Goal: Transaction & Acquisition: Purchase product/service

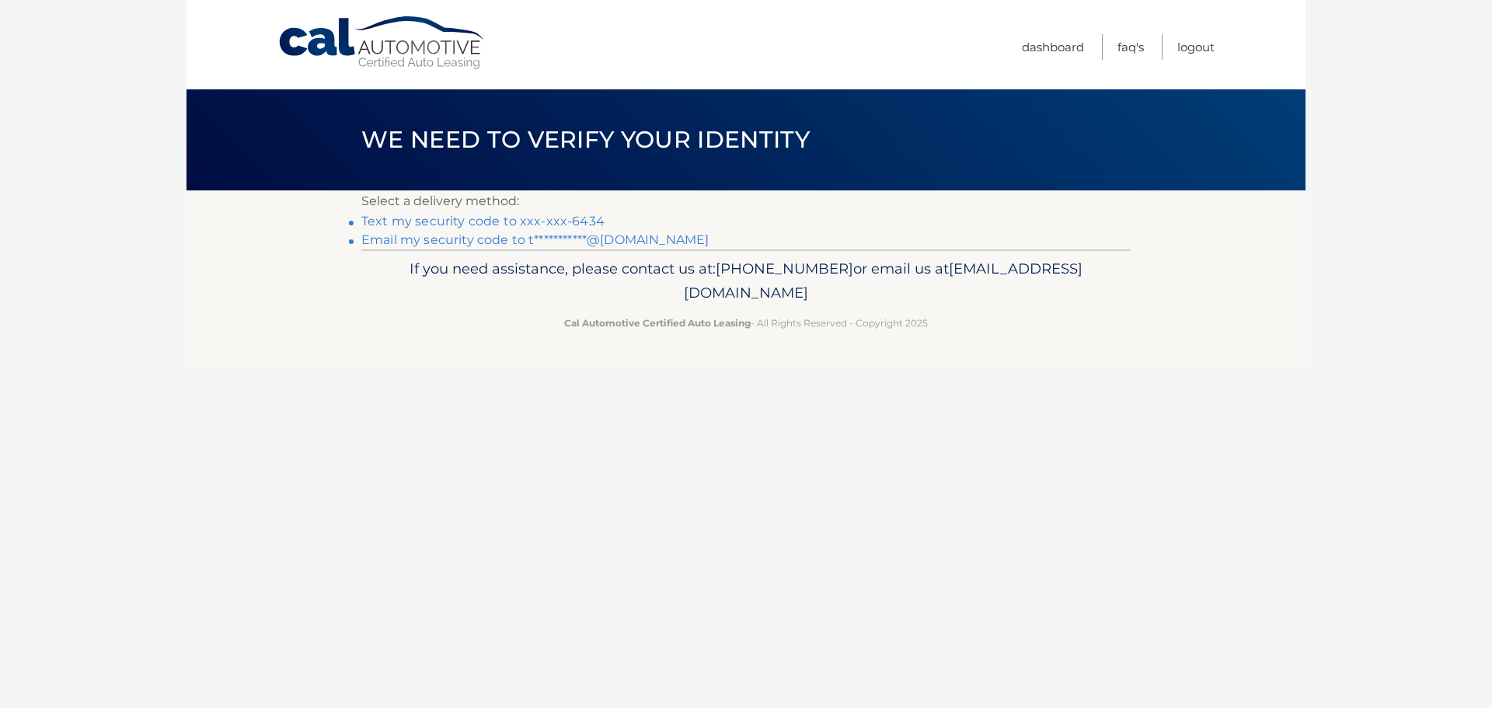
click at [579, 224] on link "Text my security code to xxx-xxx-6434" at bounding box center [482, 221] width 243 height 15
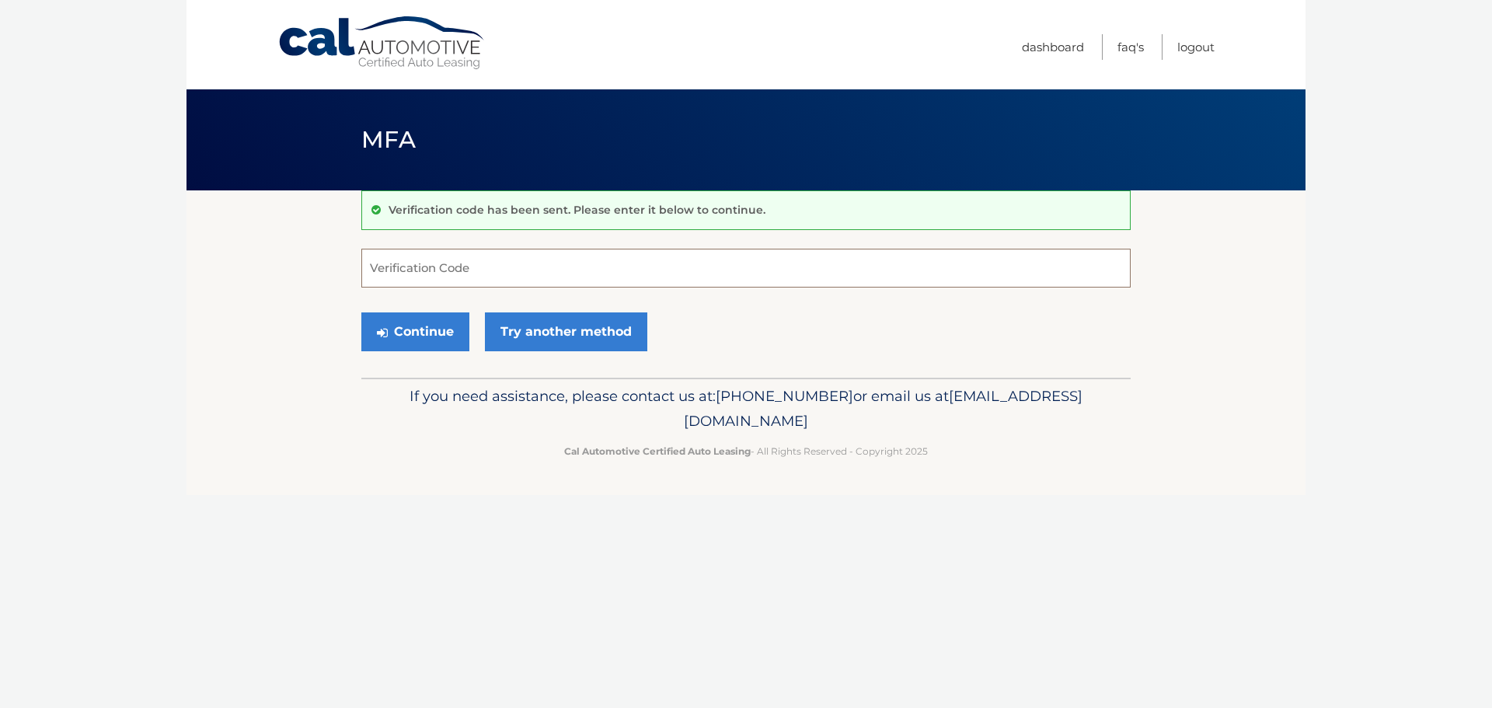
click at [458, 277] on input "Verification Code" at bounding box center [745, 268] width 769 height 39
click at [422, 266] on input "Verification Code" at bounding box center [745, 268] width 769 height 39
click at [387, 263] on input "Verification Code" at bounding box center [745, 268] width 769 height 39
click at [518, 282] on input "Verification Code" at bounding box center [745, 268] width 769 height 39
click at [512, 270] on input "Verification Code" at bounding box center [745, 268] width 769 height 39
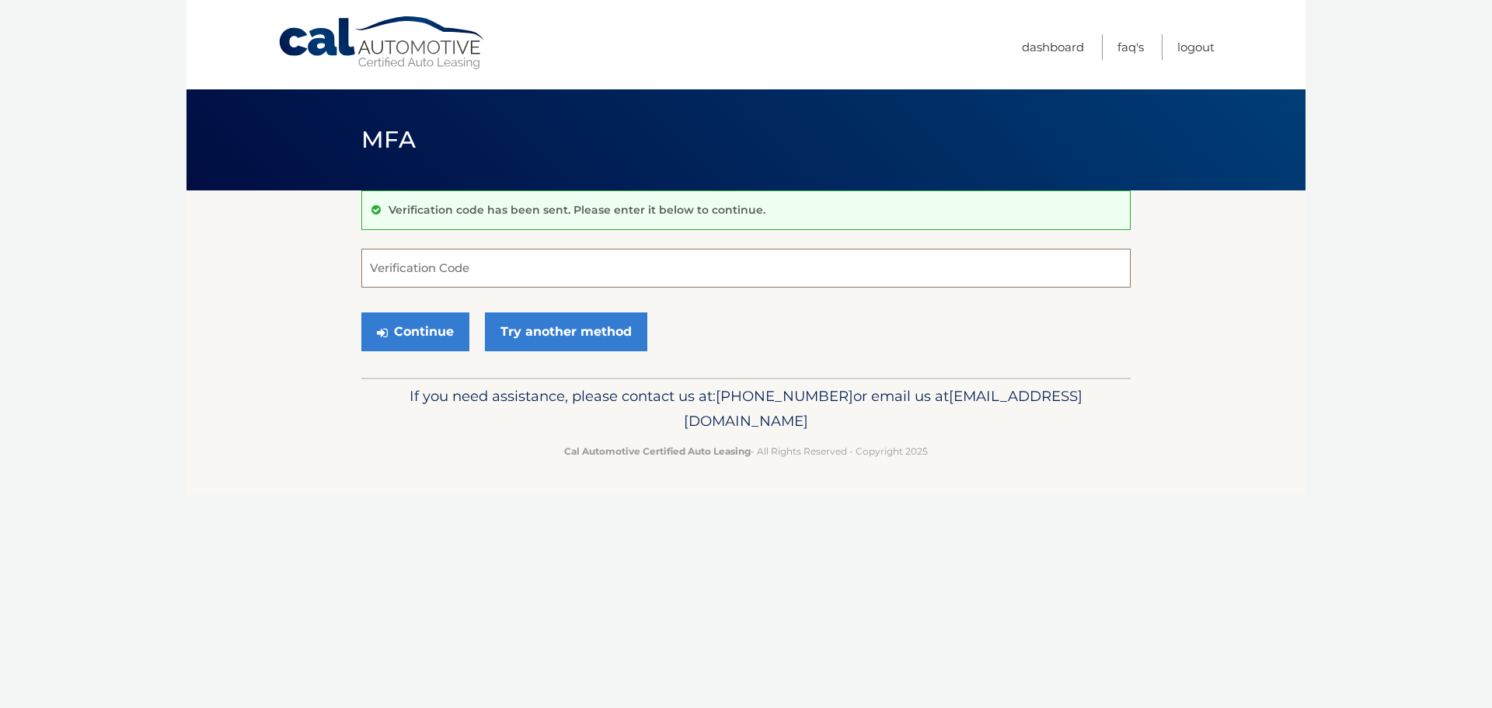
click at [372, 269] on input "Verification Code" at bounding box center [745, 268] width 769 height 39
click at [385, 268] on input "Verification Code" at bounding box center [745, 268] width 769 height 39
type input "996803"
click at [361, 312] on button "Continue" at bounding box center [415, 331] width 108 height 39
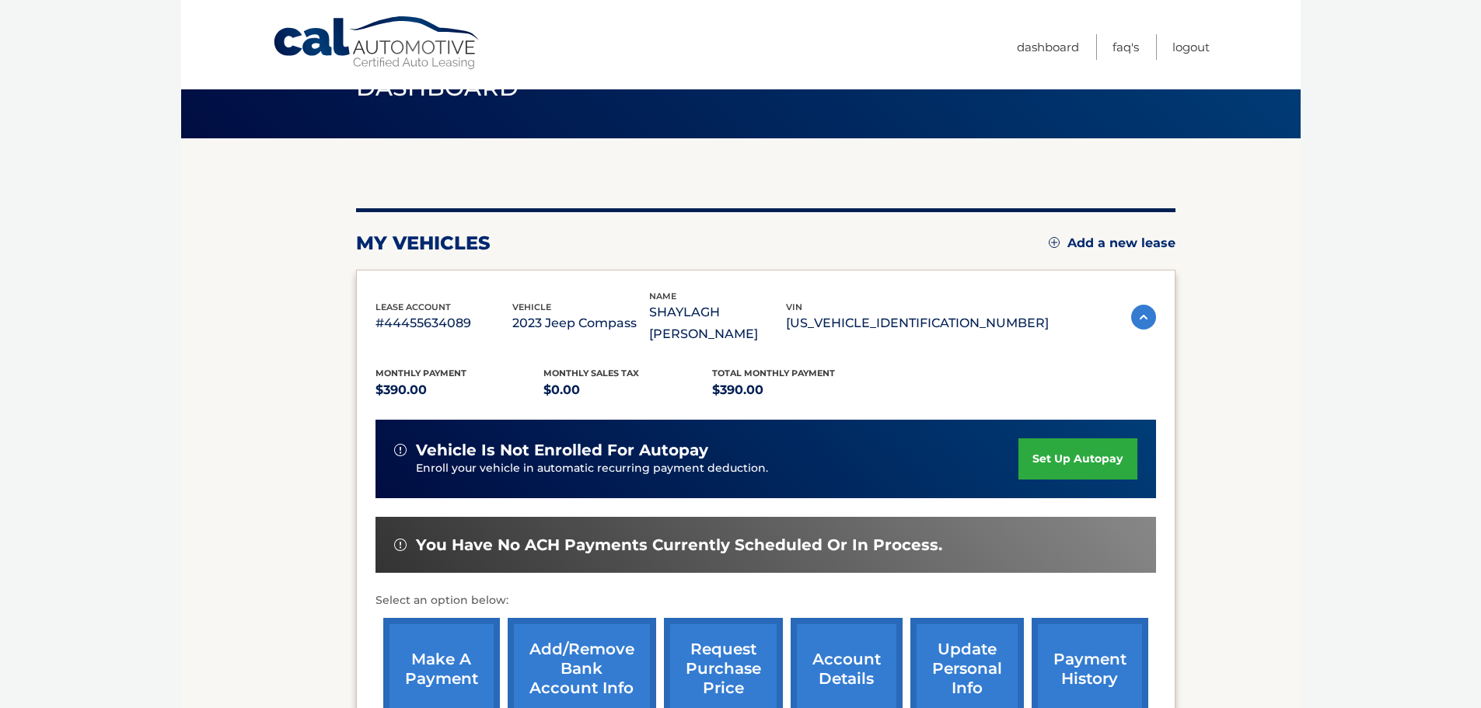
scroll to position [155, 0]
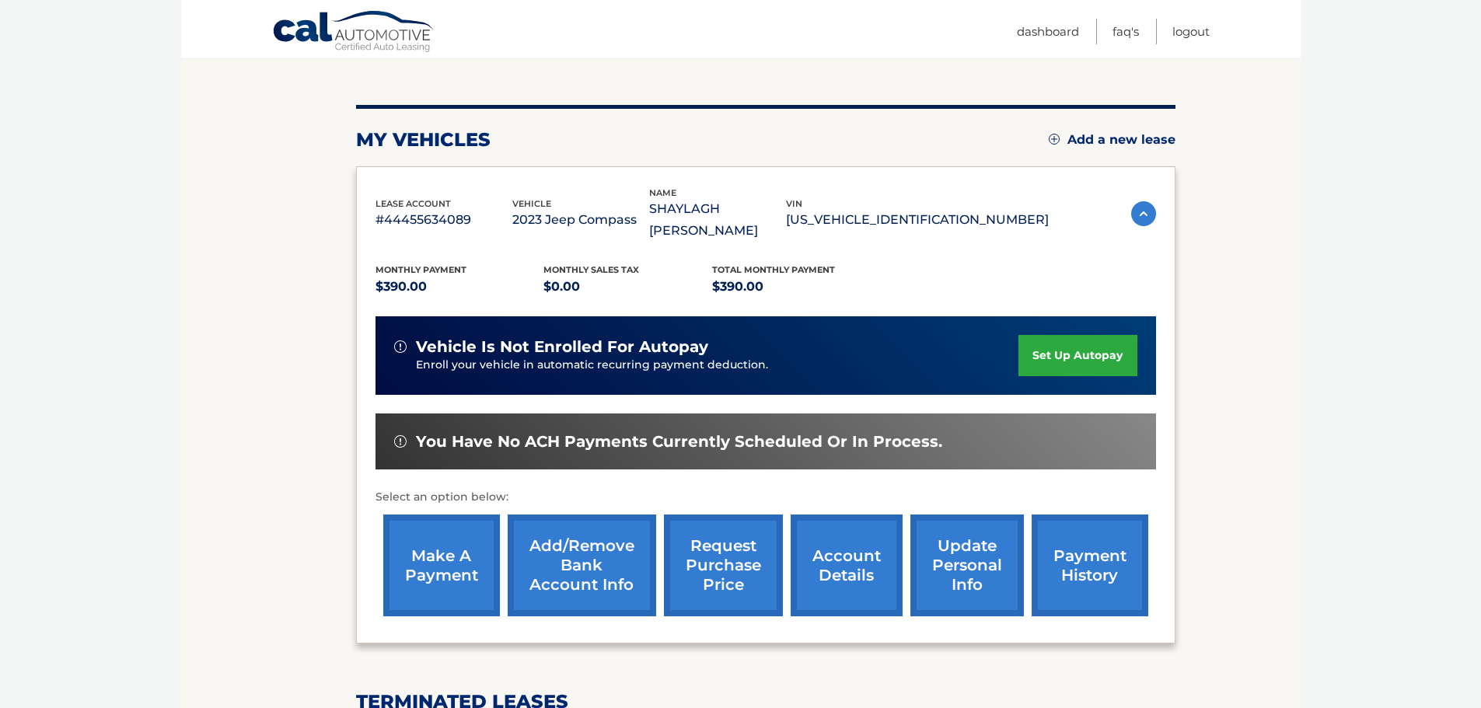
click at [441, 536] on link "make a payment" at bounding box center [441, 566] width 117 height 102
click at [1102, 535] on link "payment history" at bounding box center [1089, 566] width 117 height 102
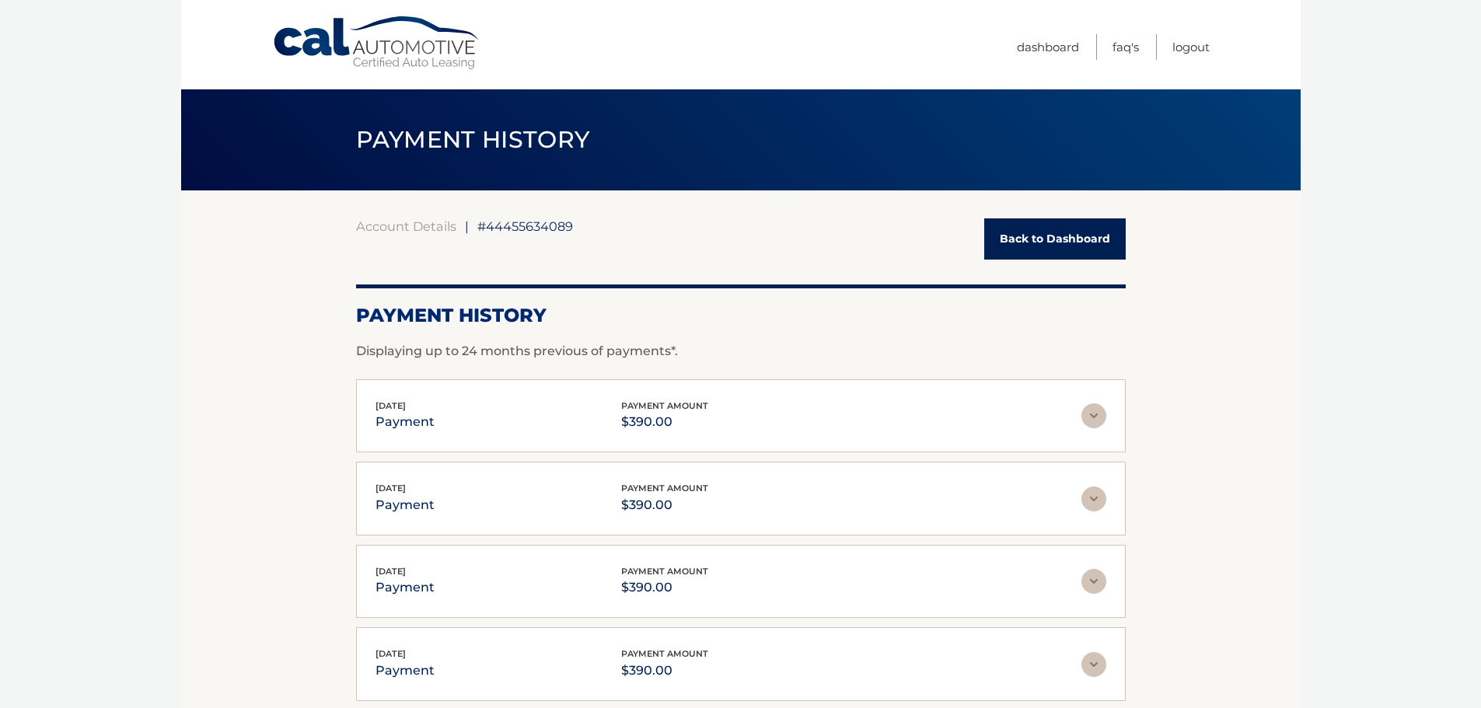
click at [1031, 232] on link "Back to Dashboard" at bounding box center [1054, 238] width 141 height 41
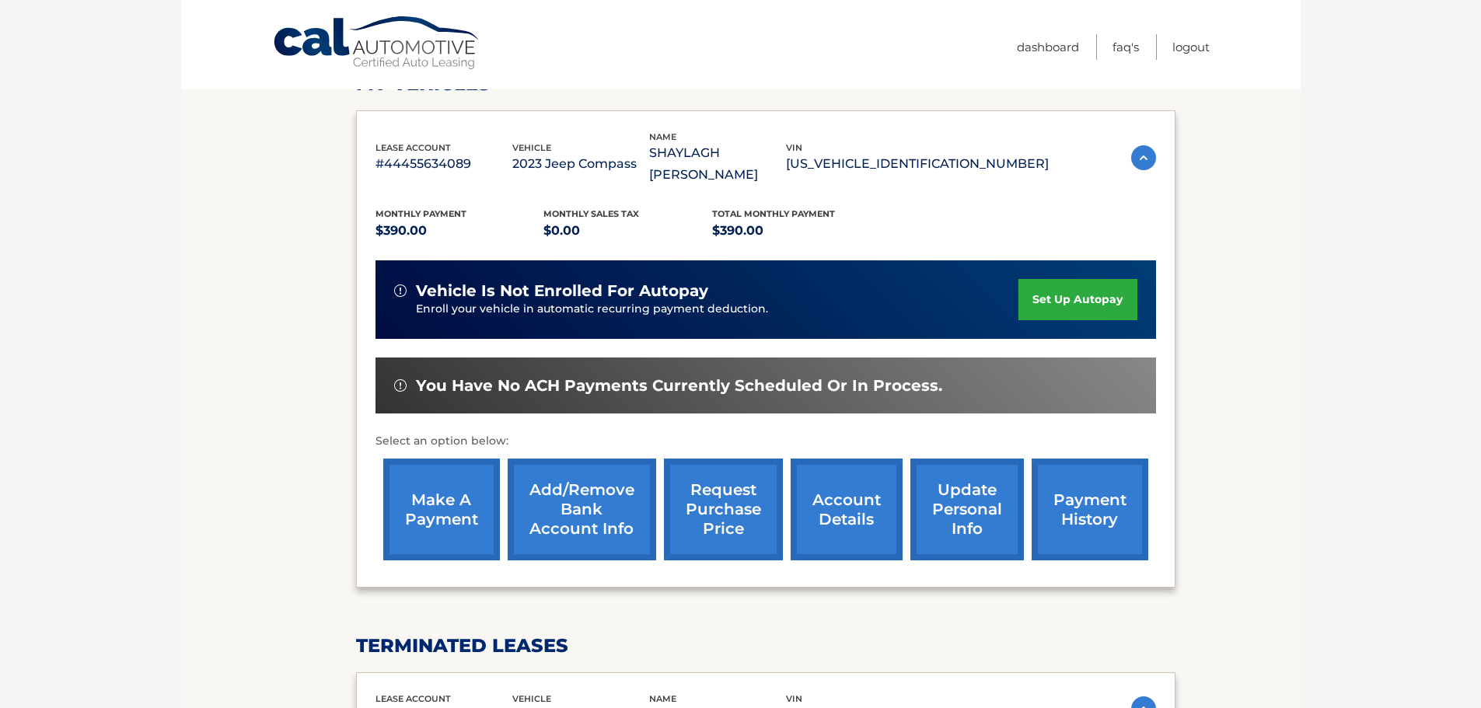
scroll to position [233, 0]
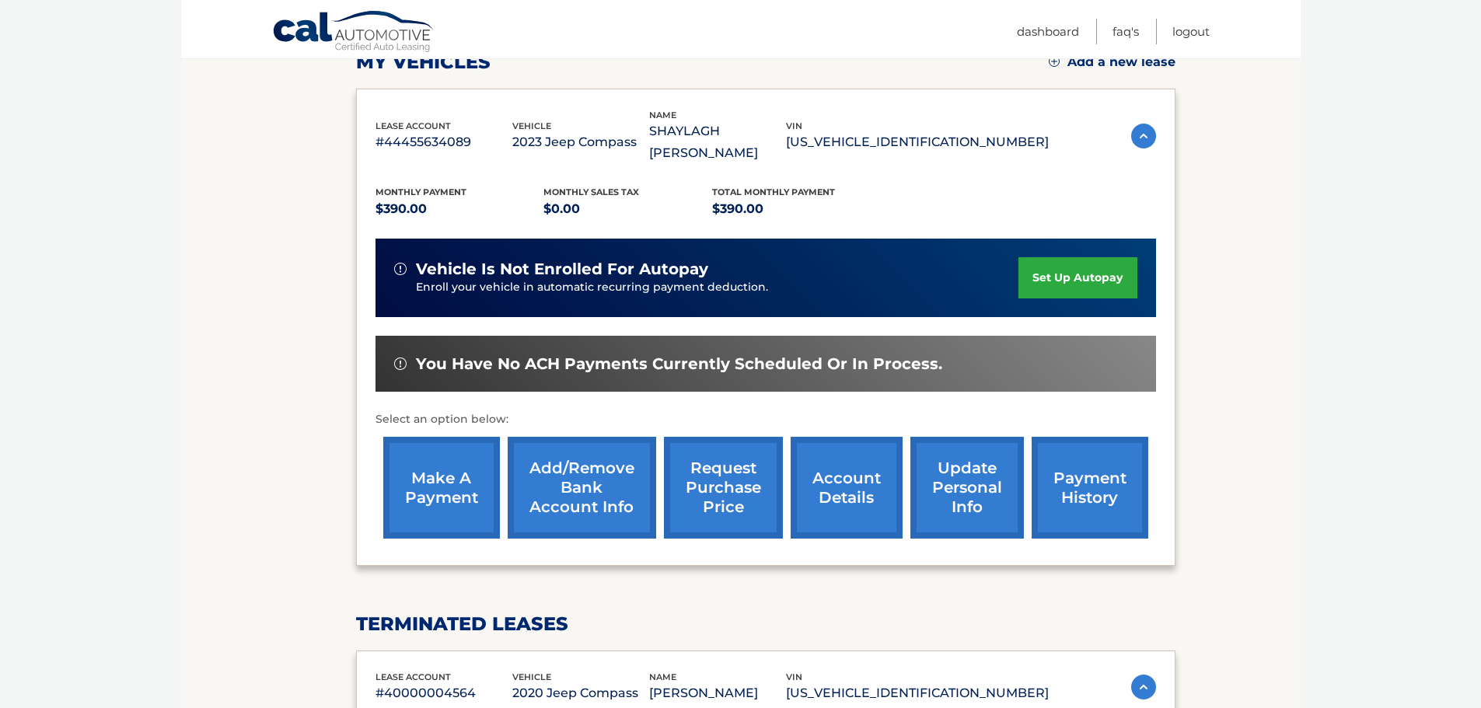
click at [461, 469] on link "make a payment" at bounding box center [441, 488] width 117 height 102
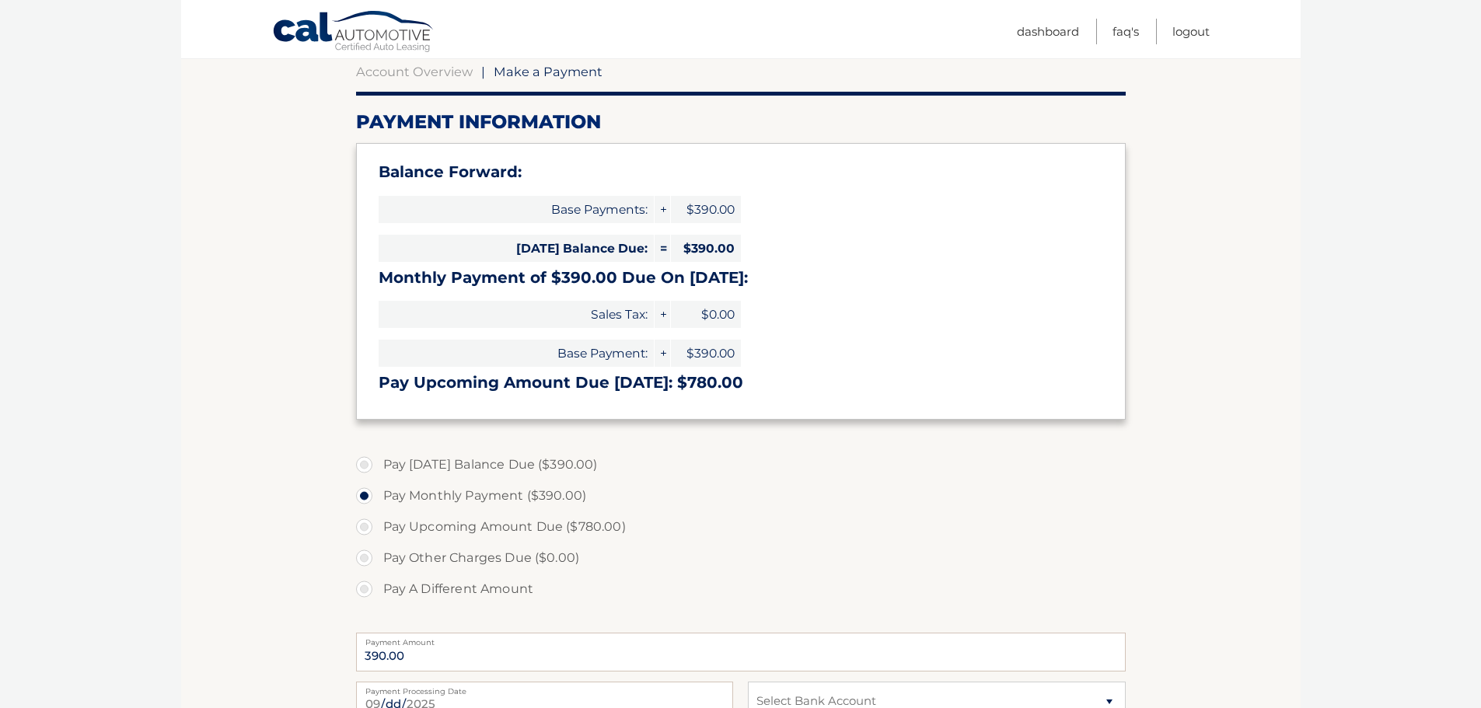
scroll to position [155, 0]
click at [372, 465] on label "Pay [DATE] Balance Due ($390.00)" at bounding box center [740, 463] width 769 height 31
click at [372, 465] on input "Pay [DATE] Balance Due ($390.00)" at bounding box center [370, 460] width 16 height 25
radio input "true"
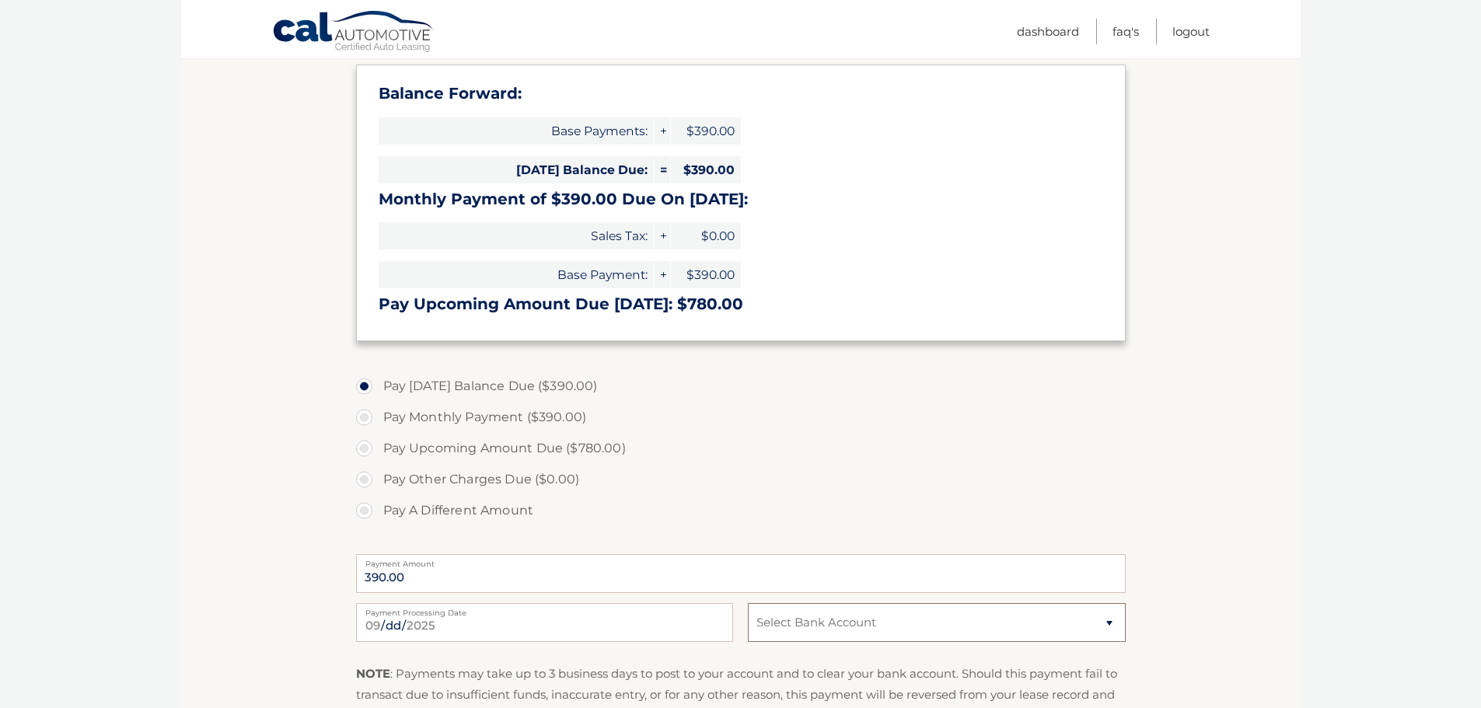
click at [1105, 623] on select "Select Bank Account Checking BANK OF AMERICA *****6720 Checking JPMORGAN CHASE …" at bounding box center [936, 622] width 377 height 39
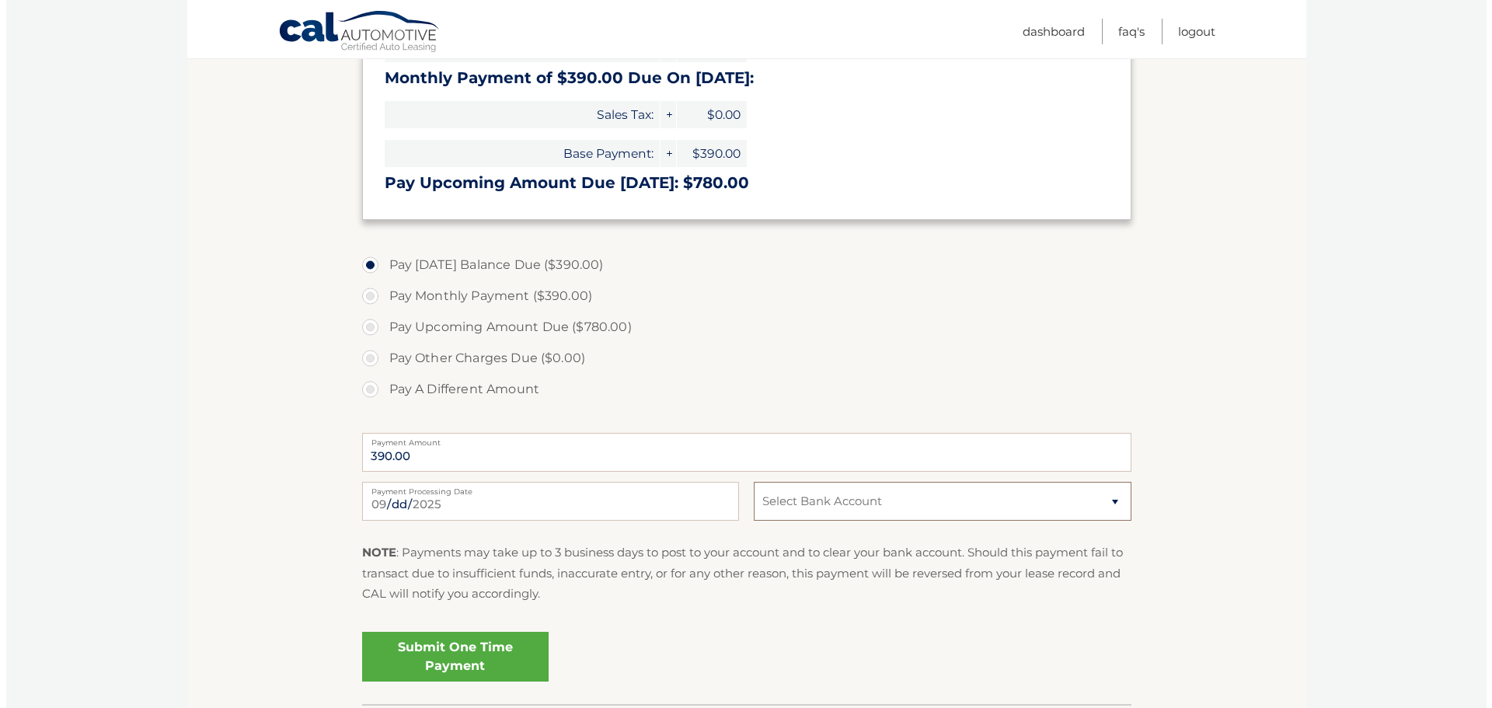
scroll to position [389, 0]
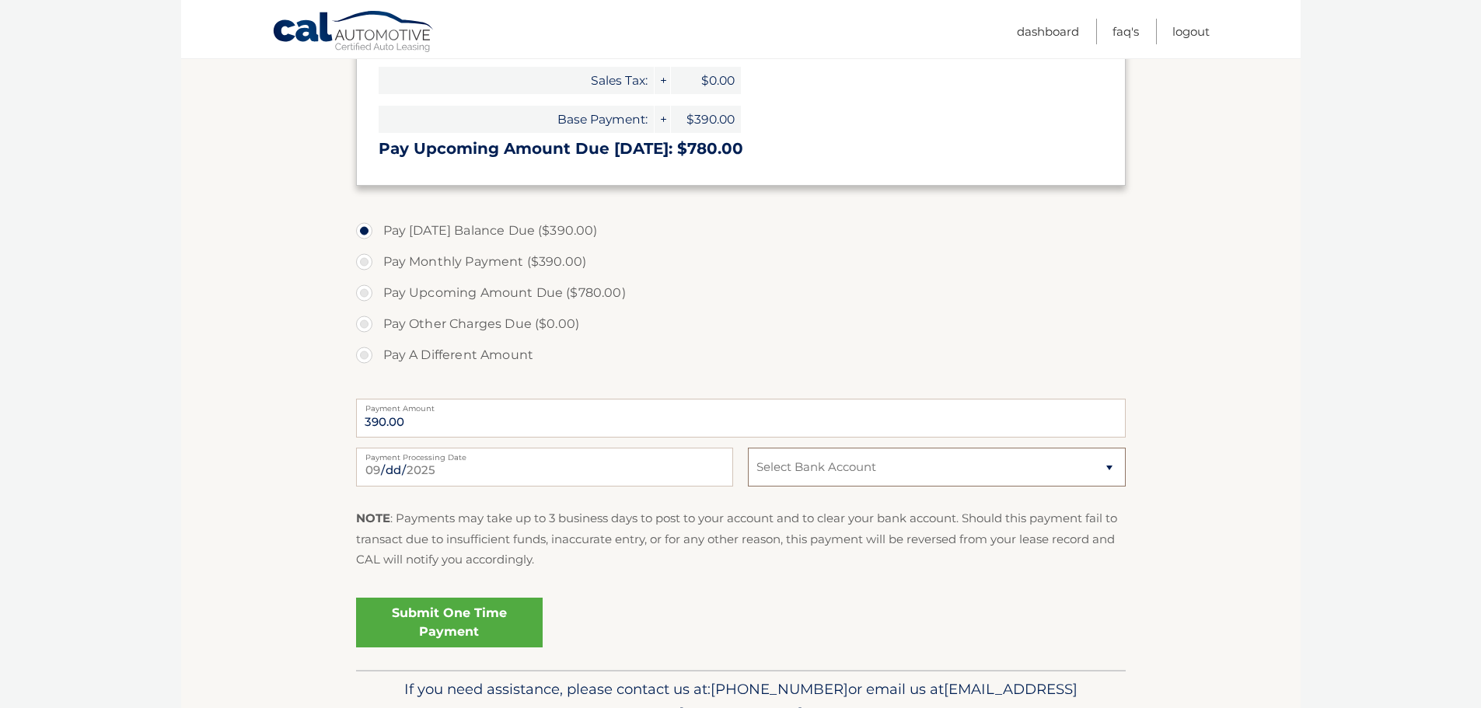
click at [1110, 466] on select "Select Bank Account Checking BANK OF AMERICA *****6720 Checking JPMORGAN CHASE …" at bounding box center [936, 467] width 377 height 39
select select "MzU5NmVjYTAtNjUzZi00ZDRkLWJhNDAtMGExYWYyYmI0NGVj"
click at [748, 448] on select "Select Bank Account Checking BANK OF AMERICA *****6720 Checking JPMORGAN CHASE …" at bounding box center [936, 467] width 377 height 39
click at [1107, 471] on select "Select Bank Account Checking BANK OF AMERICA *****6720 Checking JPMORGAN CHASE …" at bounding box center [936, 467] width 377 height 39
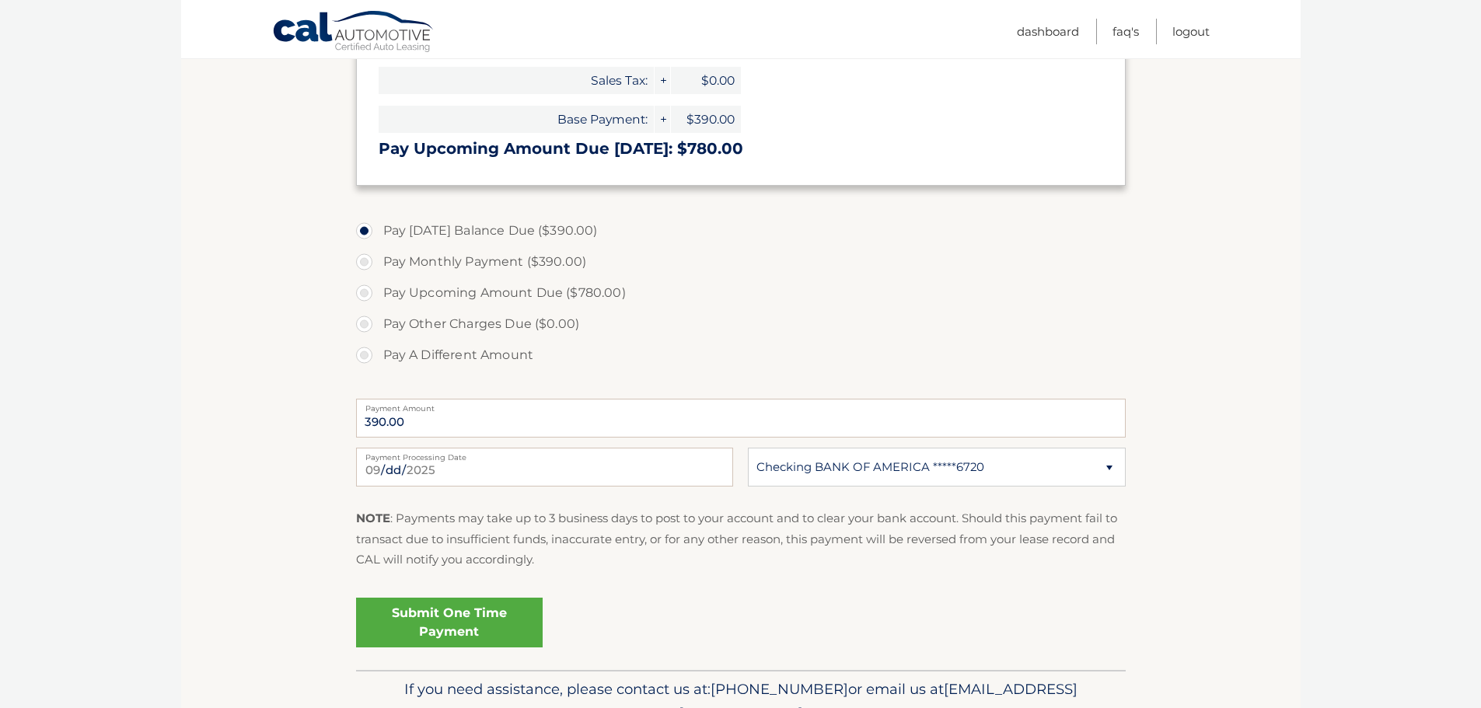
click at [474, 616] on link "Submit One Time Payment" at bounding box center [449, 623] width 187 height 50
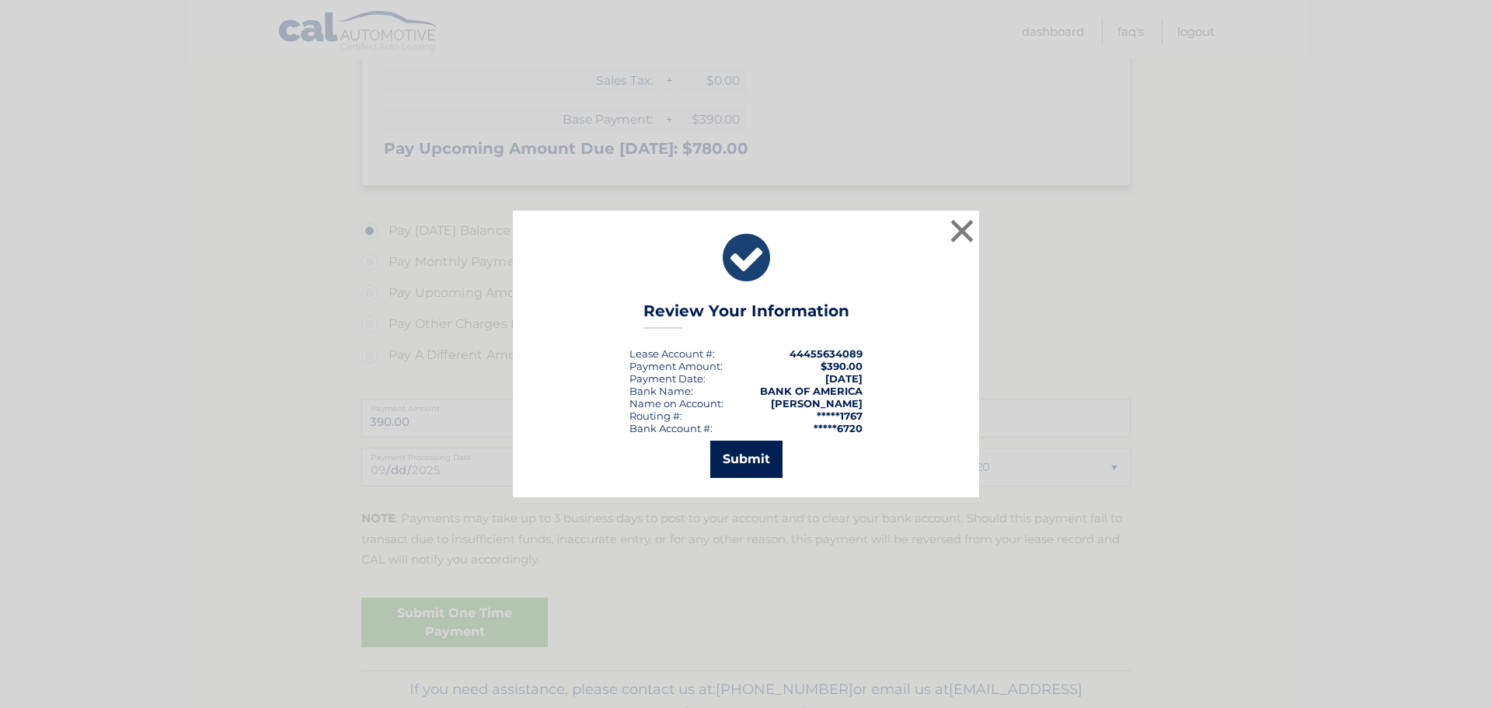
click at [740, 457] on button "Submit" at bounding box center [746, 459] width 72 height 37
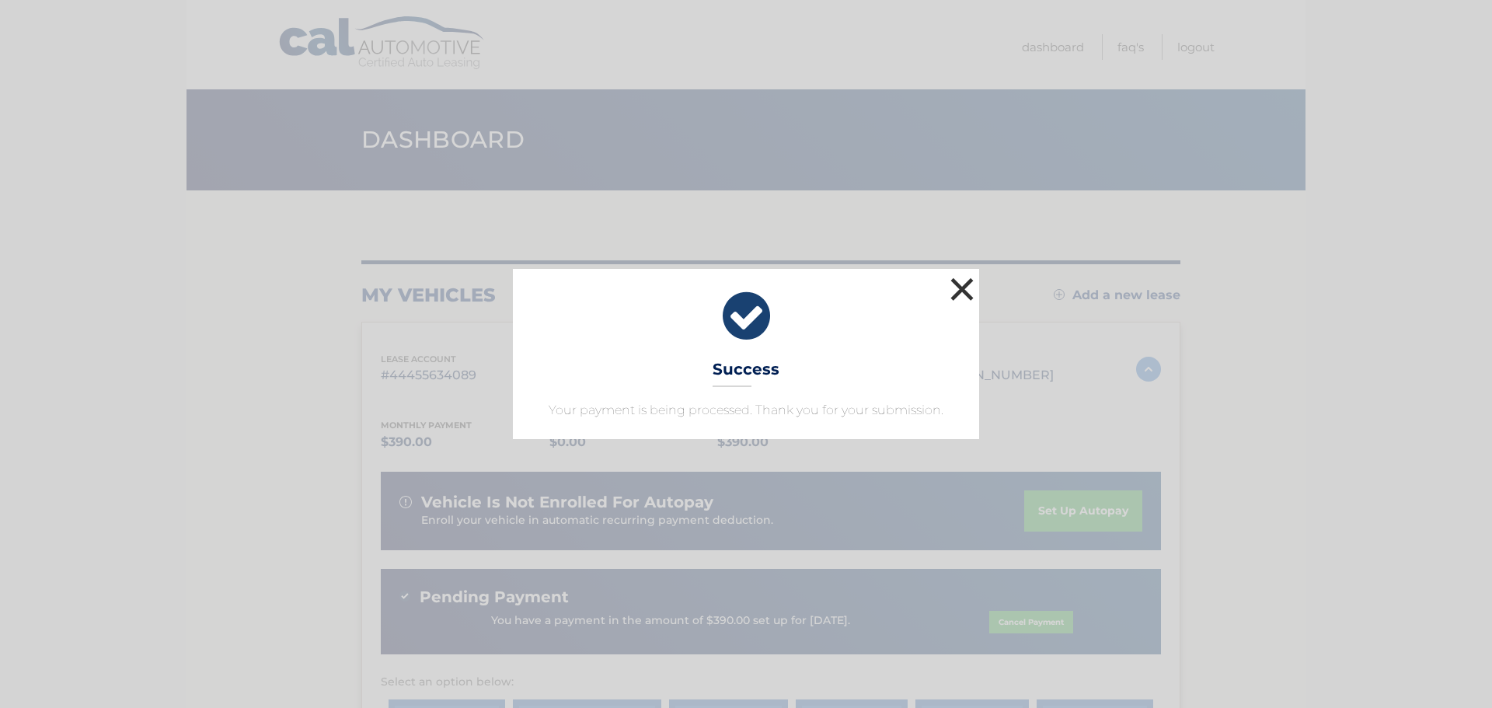
click at [960, 288] on button "×" at bounding box center [962, 289] width 31 height 31
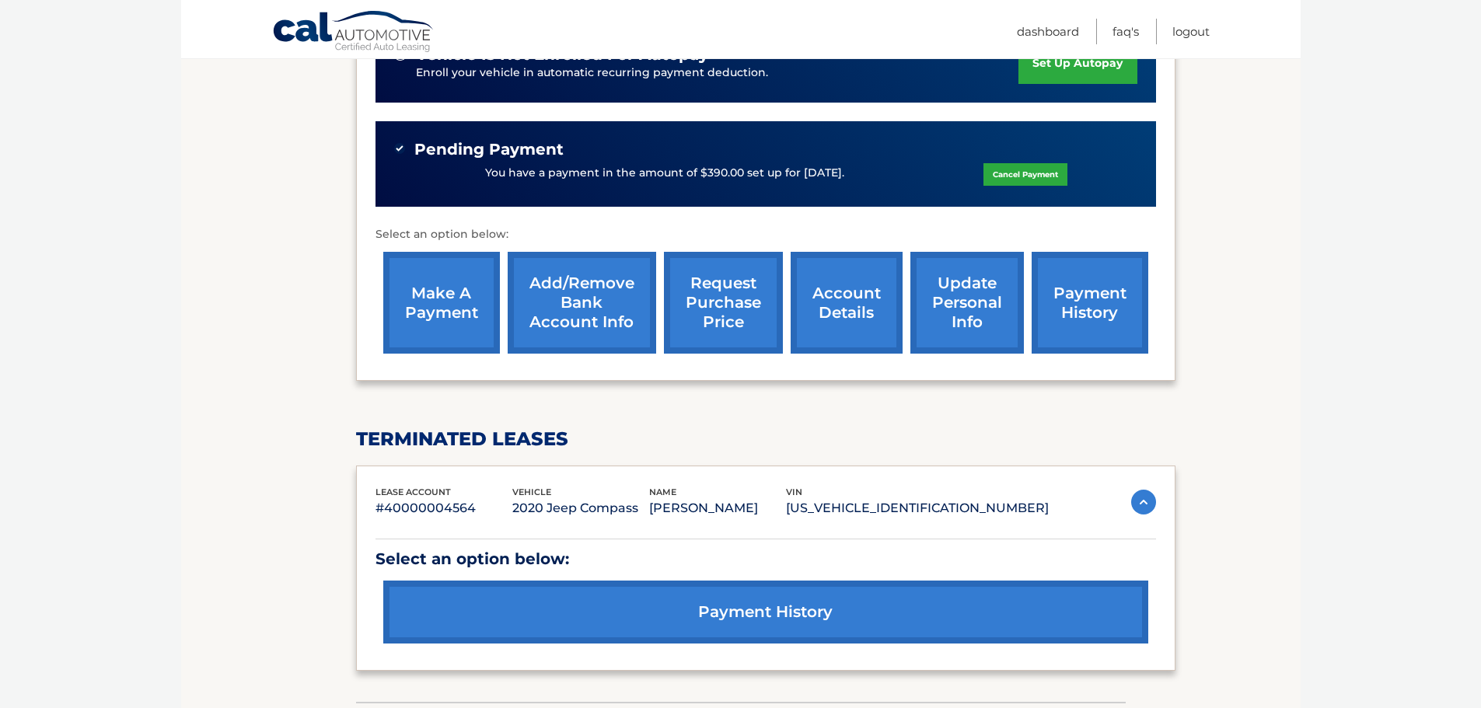
scroll to position [538, 0]
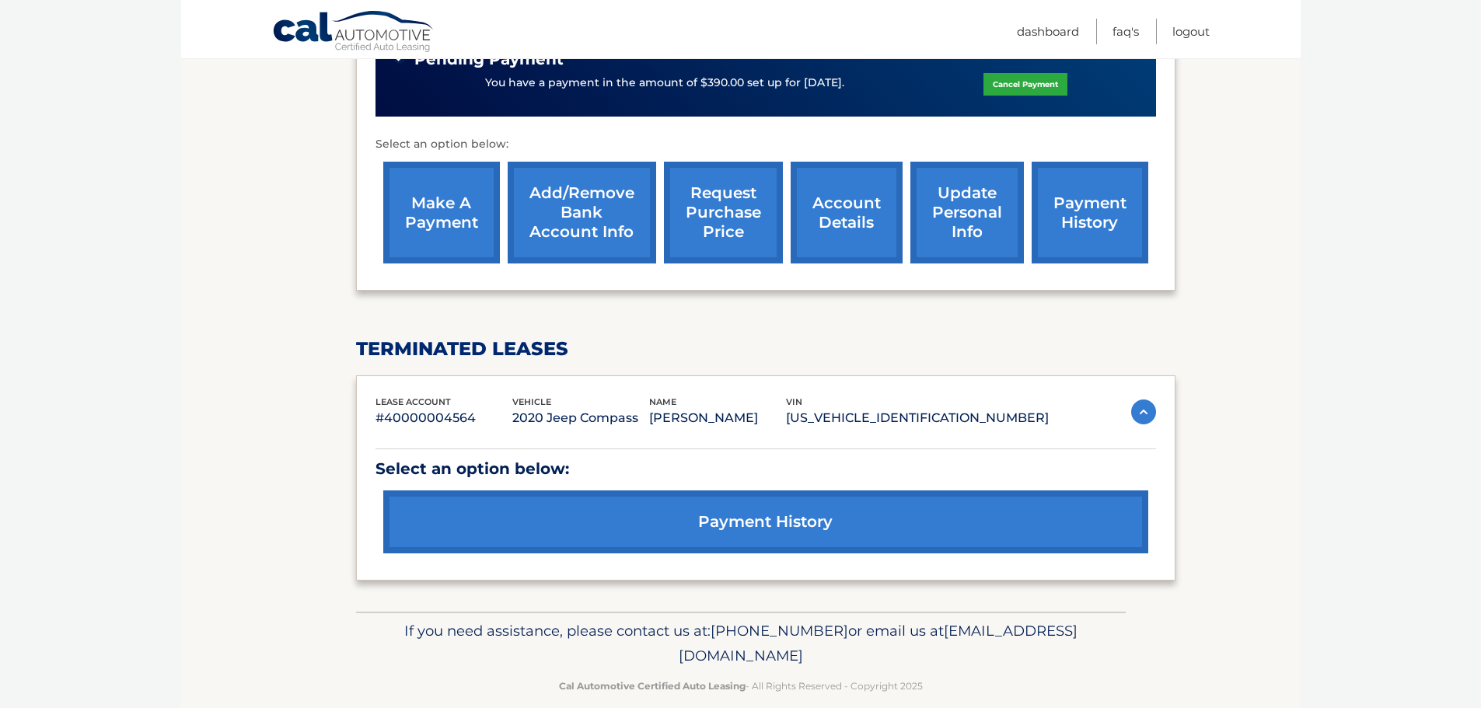
click at [736, 498] on link "payment history" at bounding box center [765, 521] width 765 height 63
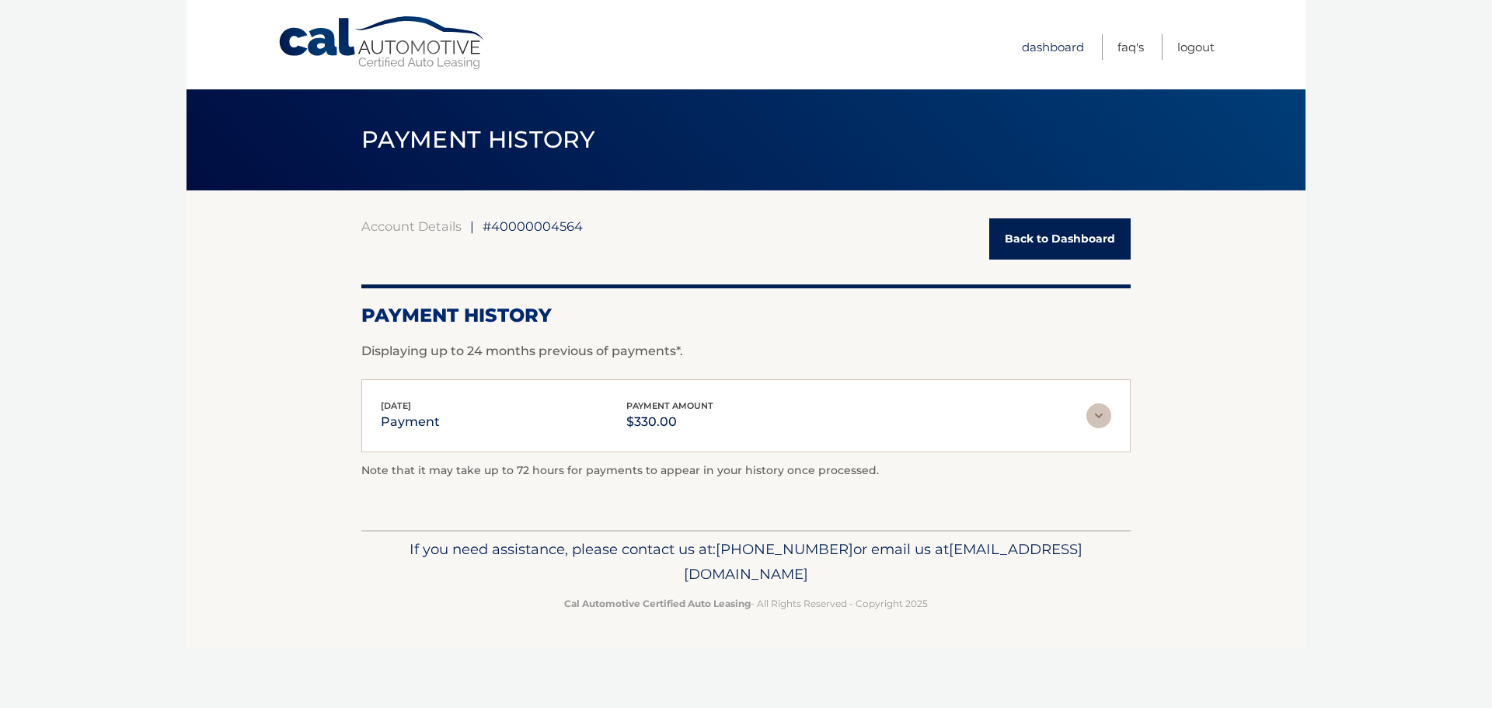
click at [1076, 48] on link "Dashboard" at bounding box center [1053, 47] width 62 height 26
